Goal: Information Seeking & Learning: Learn about a topic

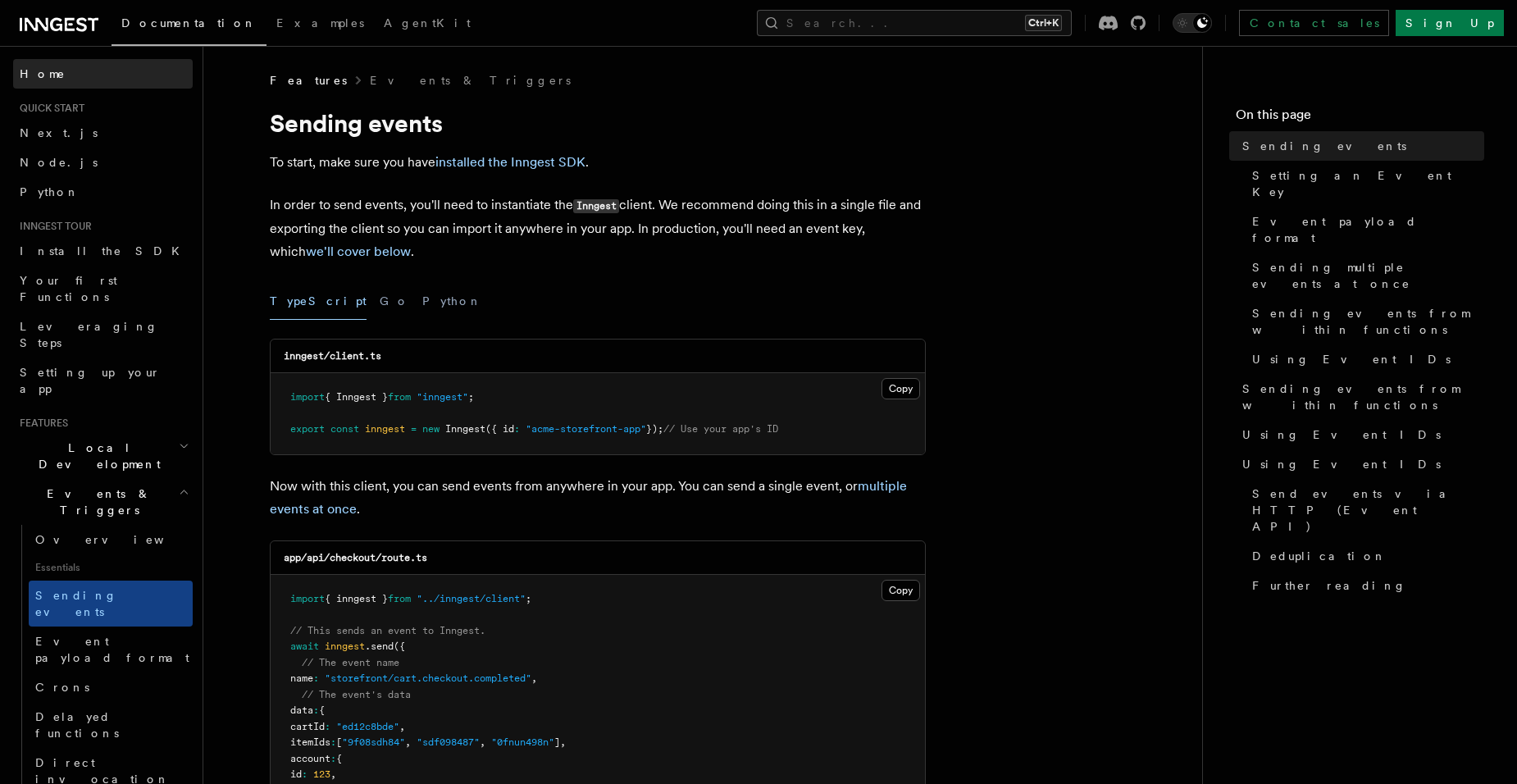
click at [36, 71] on span "Home" at bounding box center [42, 74] width 46 height 17
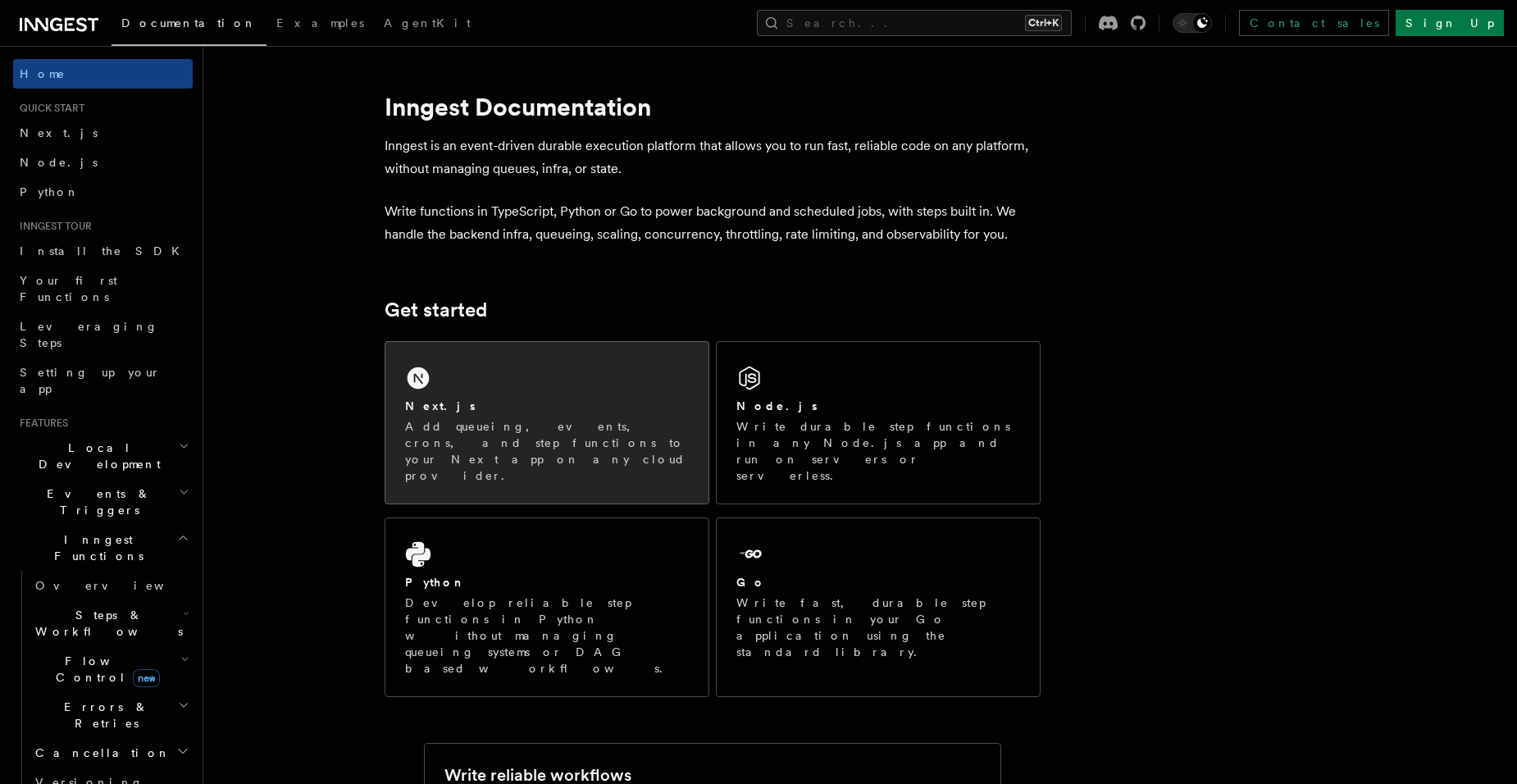
click at [537, 398] on div "Next.js" at bounding box center [547, 406] width 283 height 17
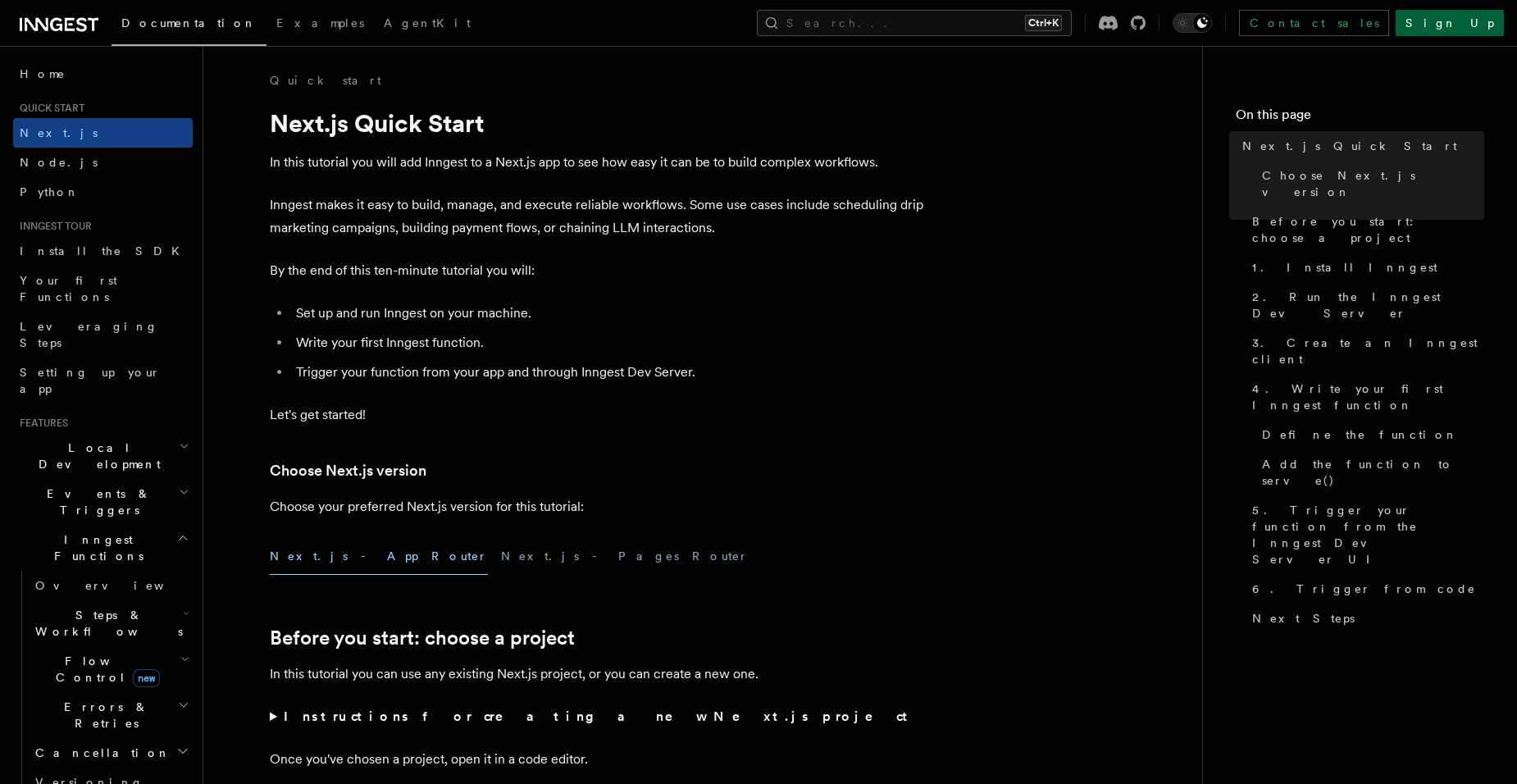
click at [1495, 24] on link "Sign Up" at bounding box center [1450, 23] width 108 height 27
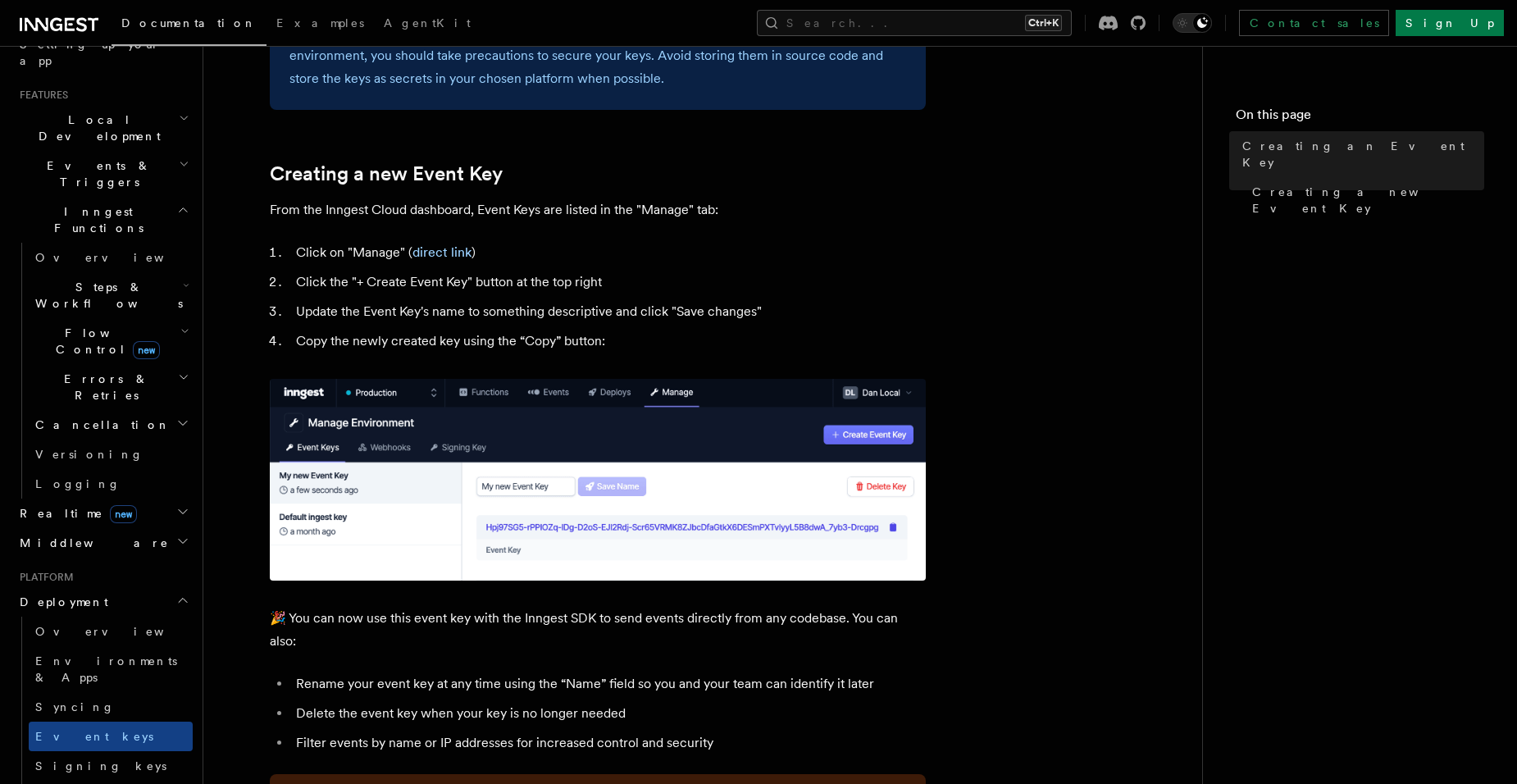
scroll to position [656, 0]
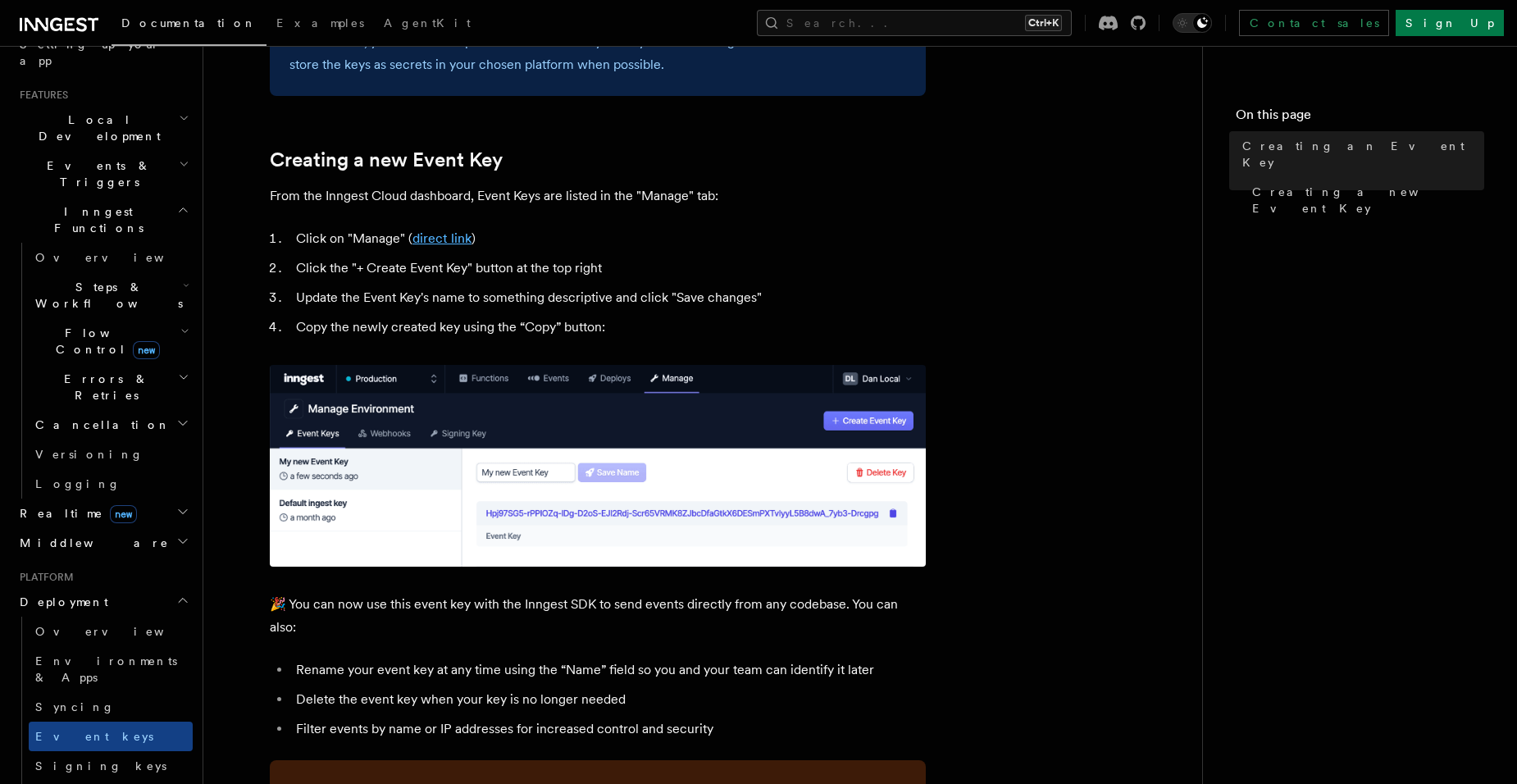
drag, startPoint x: 449, startPoint y: 246, endPoint x: 452, endPoint y: 236, distance: 10.4
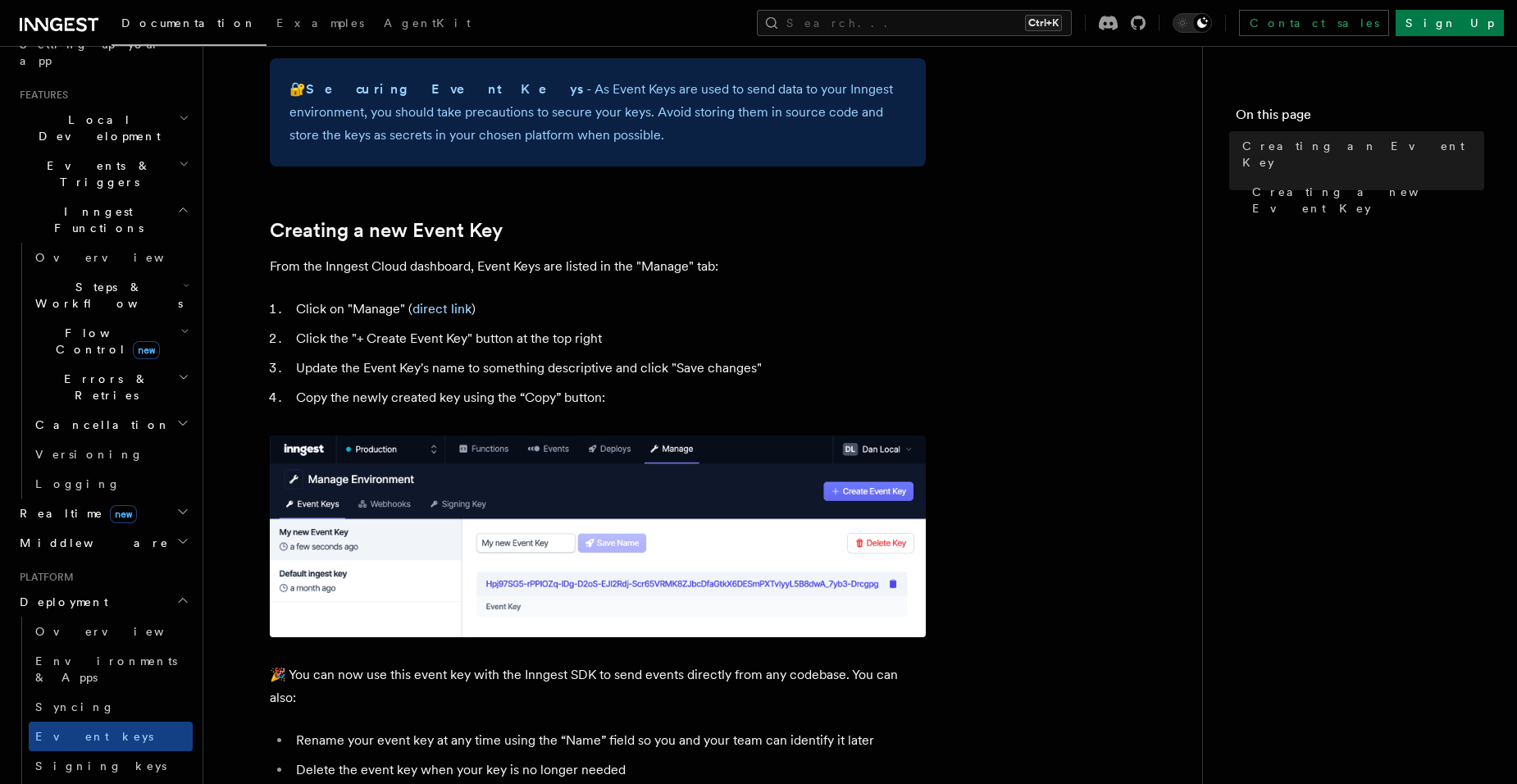
scroll to position [574, 0]
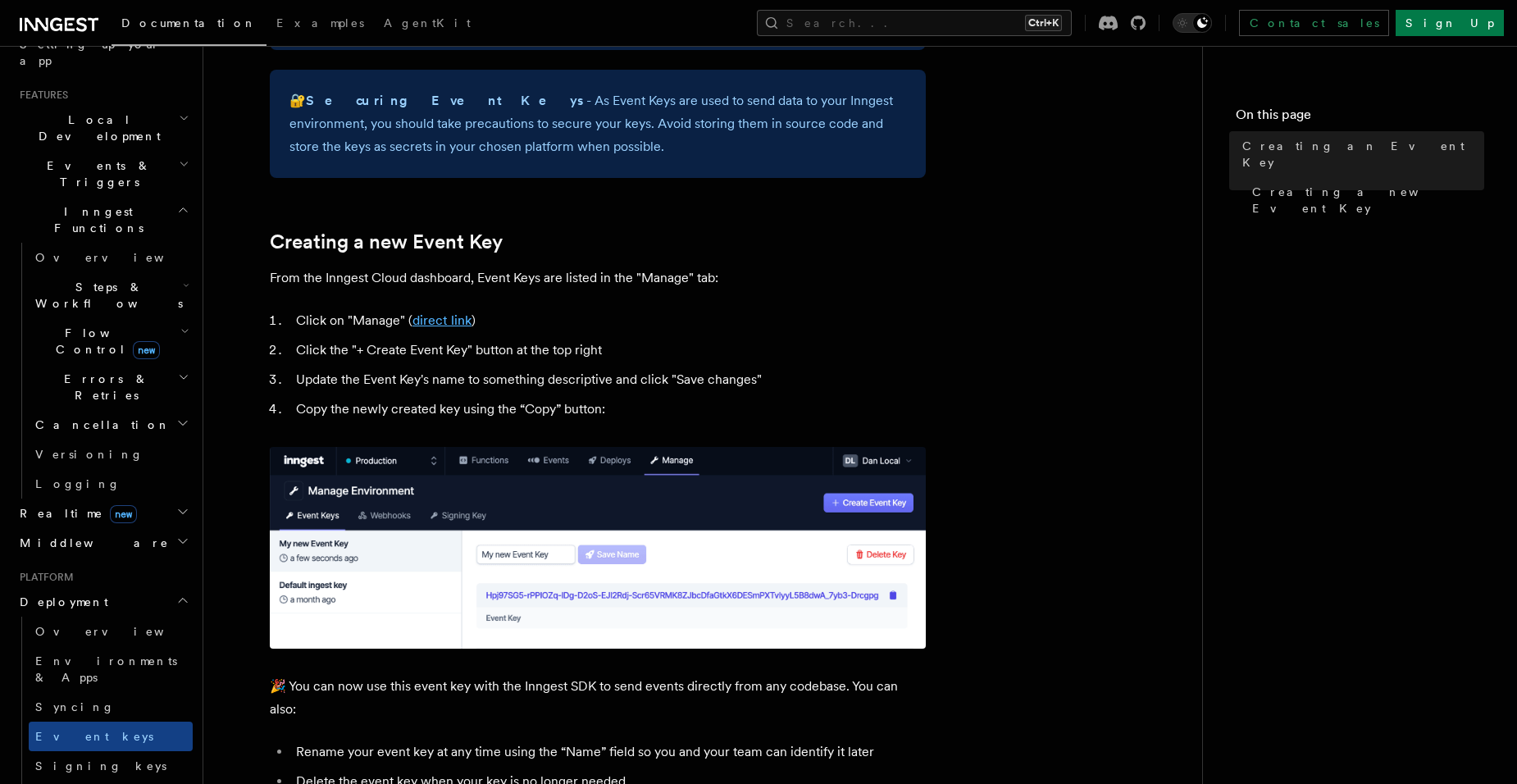
click at [431, 321] on link "direct link" at bounding box center [442, 320] width 59 height 16
